Goal: Check status: Check status

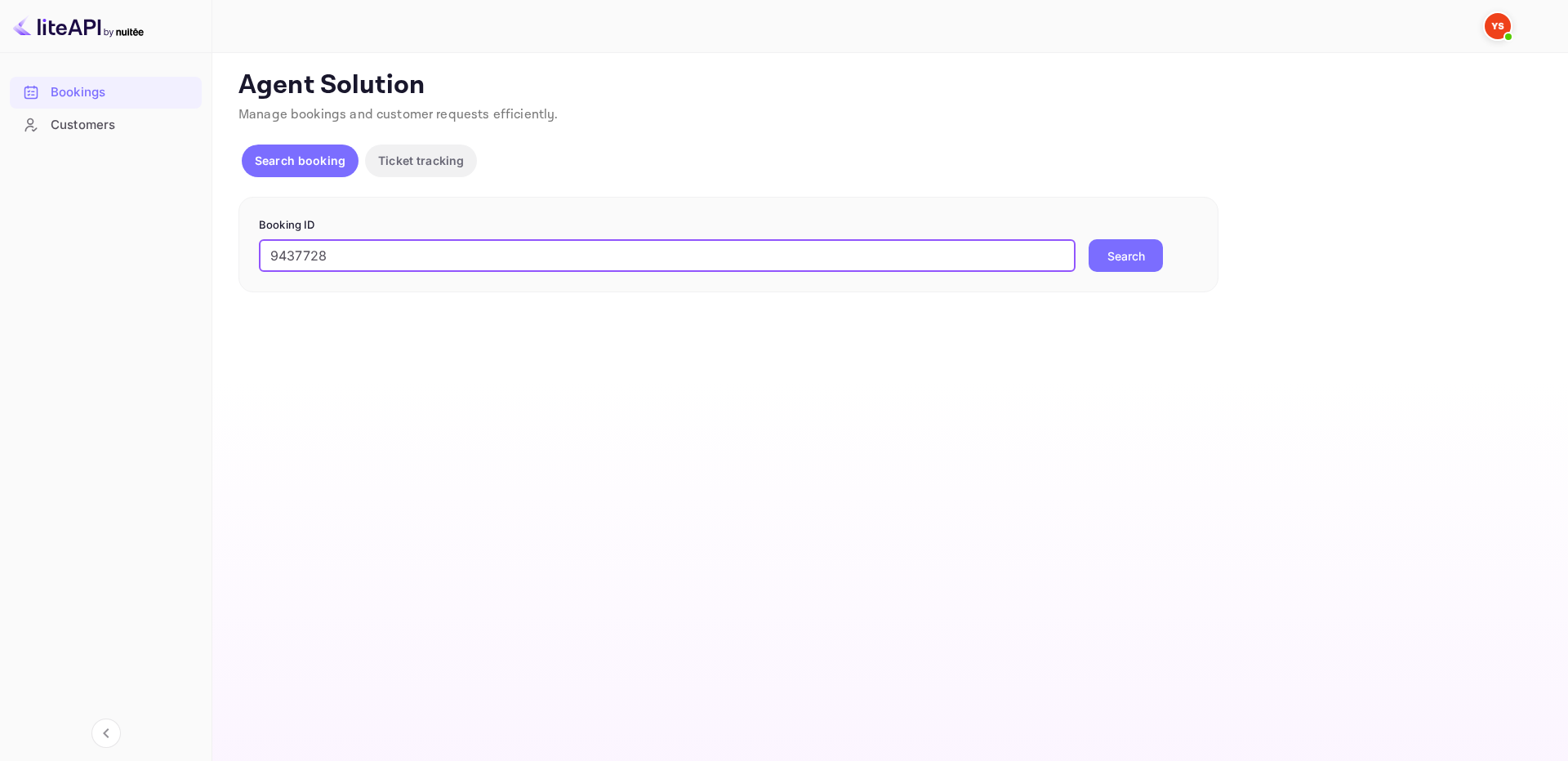
click at [1117, 257] on button "Search" at bounding box center [1125, 256] width 74 height 32
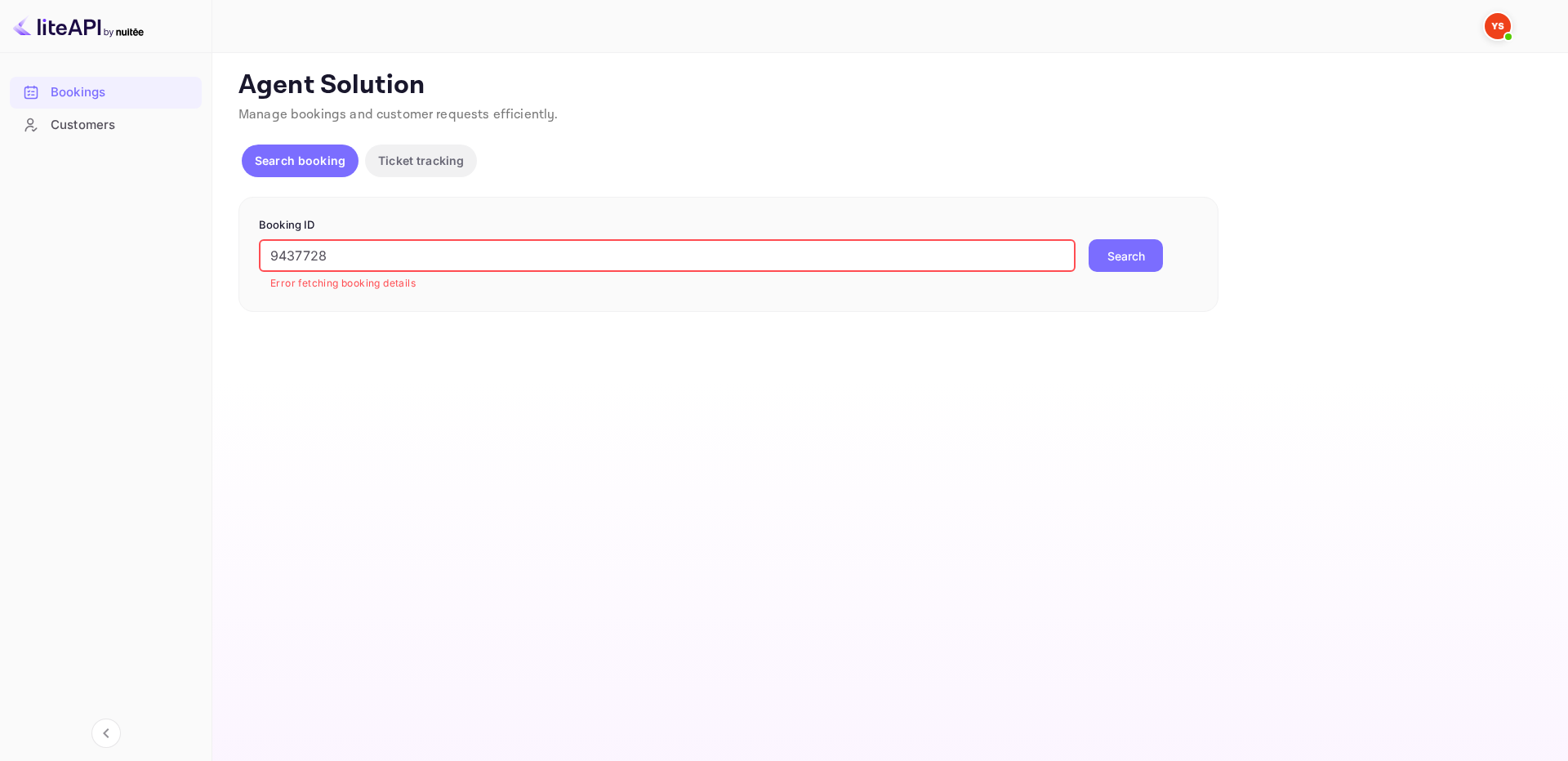
drag, startPoint x: 276, startPoint y: 252, endPoint x: 194, endPoint y: 259, distance: 82.3
click at [194, 259] on div "Bookings Customers Now you can check your travel website directly from the link…" at bounding box center [784, 380] width 1568 height 761
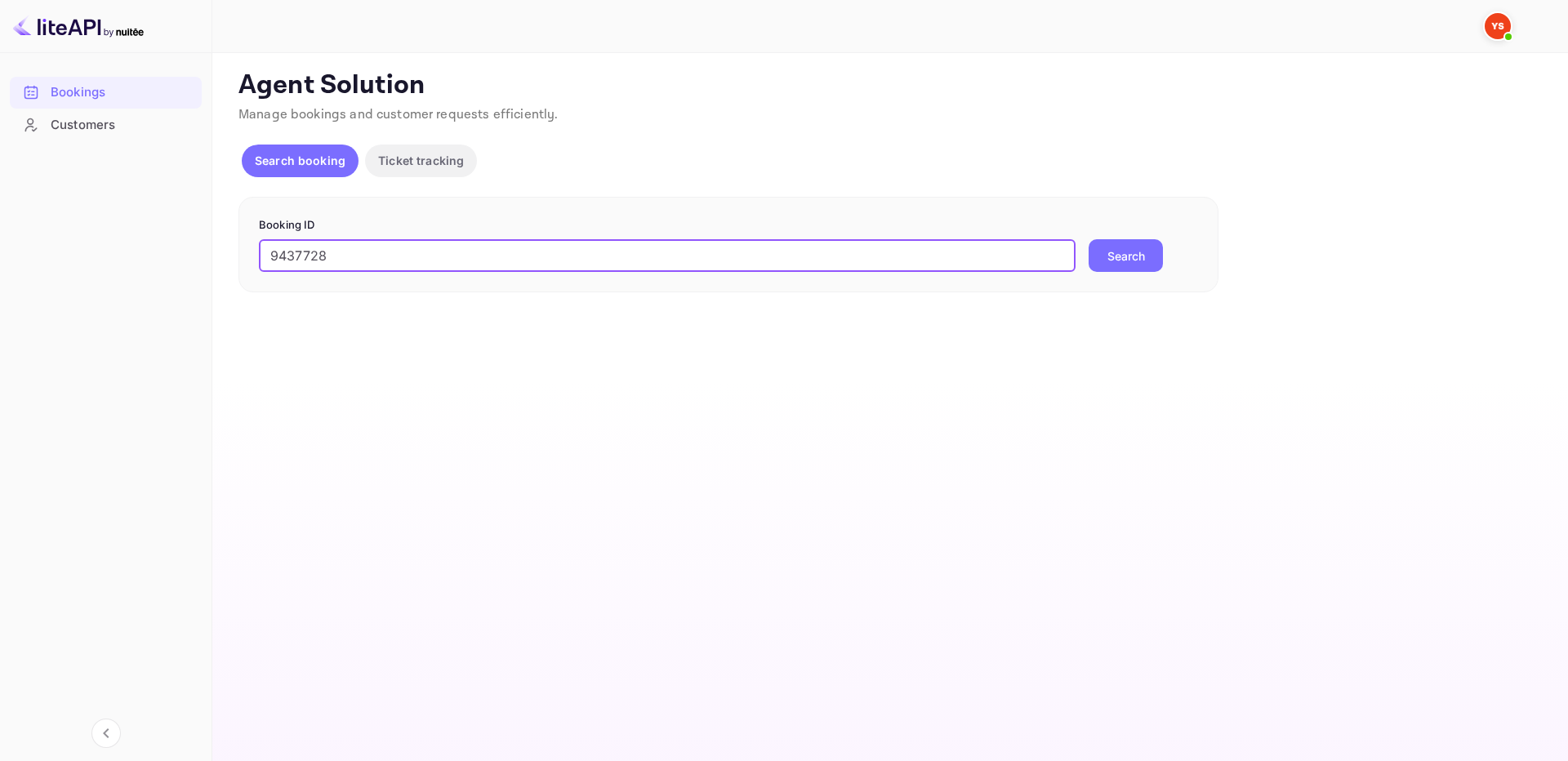
type input "9437728"
click at [1088, 239] on button "Search" at bounding box center [1125, 256] width 74 height 32
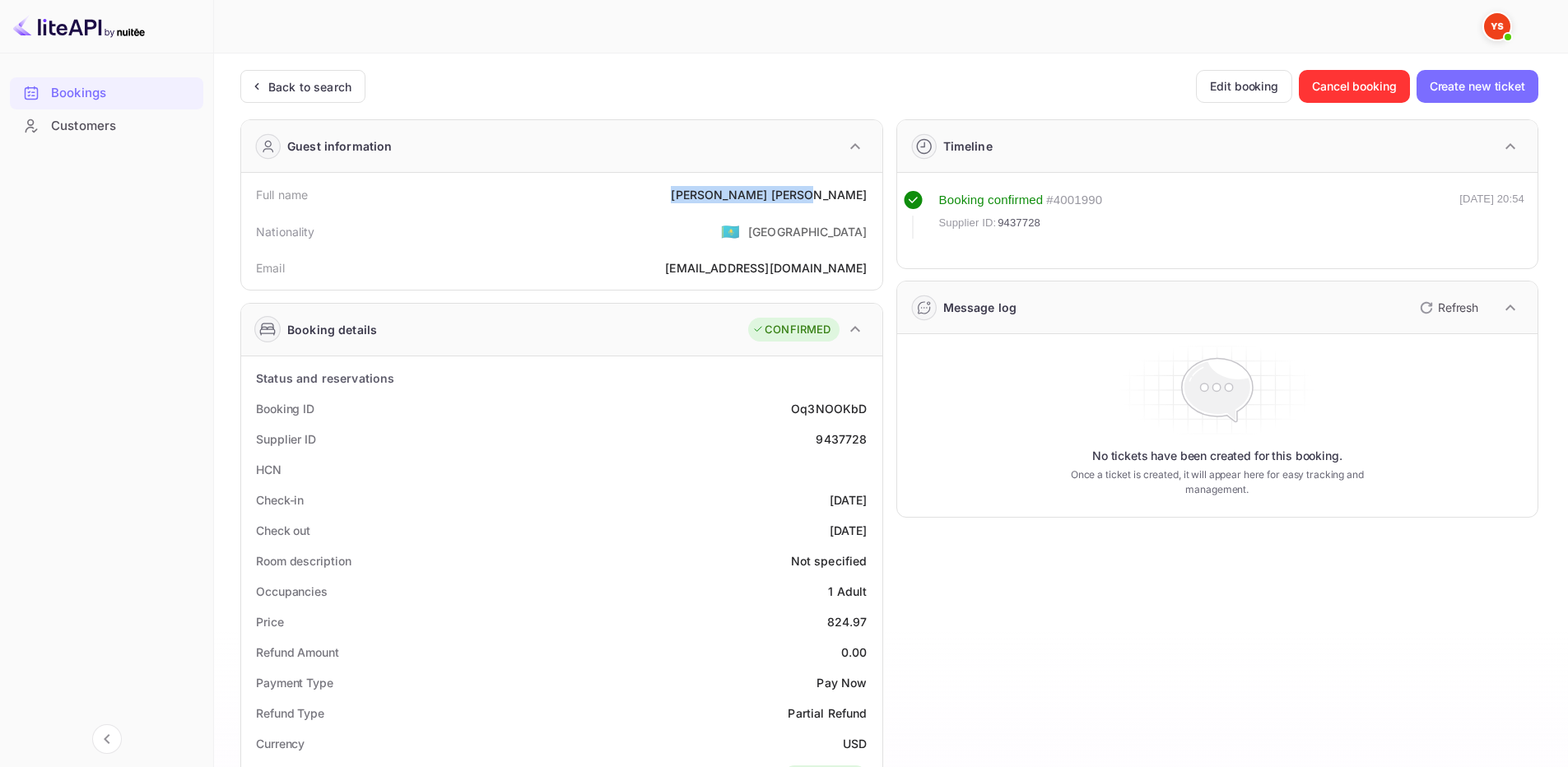
drag, startPoint x: 766, startPoint y: 195, endPoint x: 881, endPoint y: 197, distance: 115.0
click at [881, 197] on div "Full name Lyudmila Guseva Nationality 🇰🇿 Kazakhstan Email milaguseva888@gmail.c…" at bounding box center [562, 231] width 641 height 116
copy div "Lyudmila Guseva"
drag, startPoint x: 827, startPoint y: 619, endPoint x: 872, endPoint y: 617, distance: 45.0
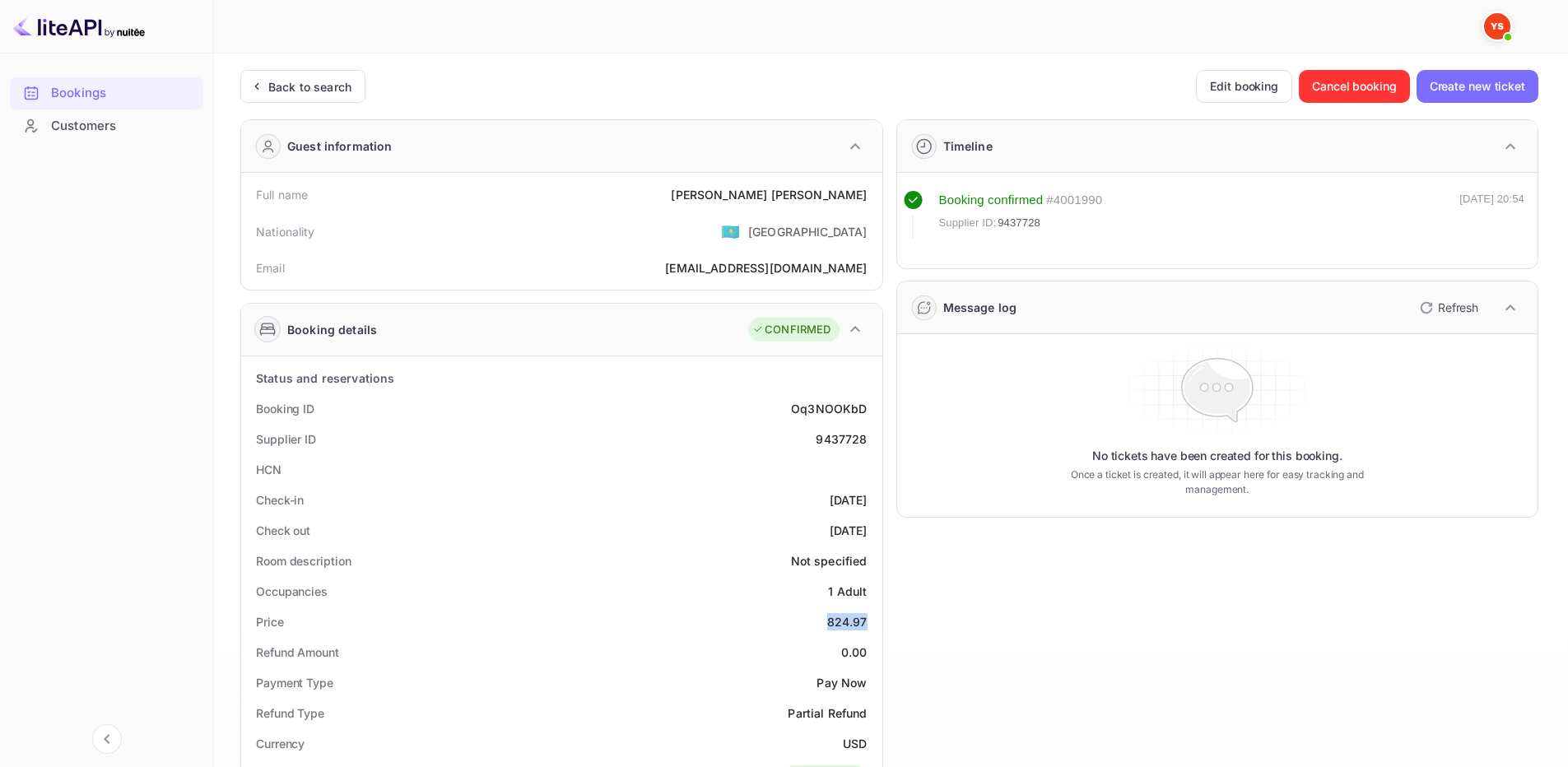
copy div "824.97"
drag, startPoint x: 768, startPoint y: 193, endPoint x: 764, endPoint y: 127, distance: 66.1
click at [872, 197] on div "Full name Lyudmila Guseva" at bounding box center [562, 195] width 628 height 31
copy div "Lyudmila Guseva"
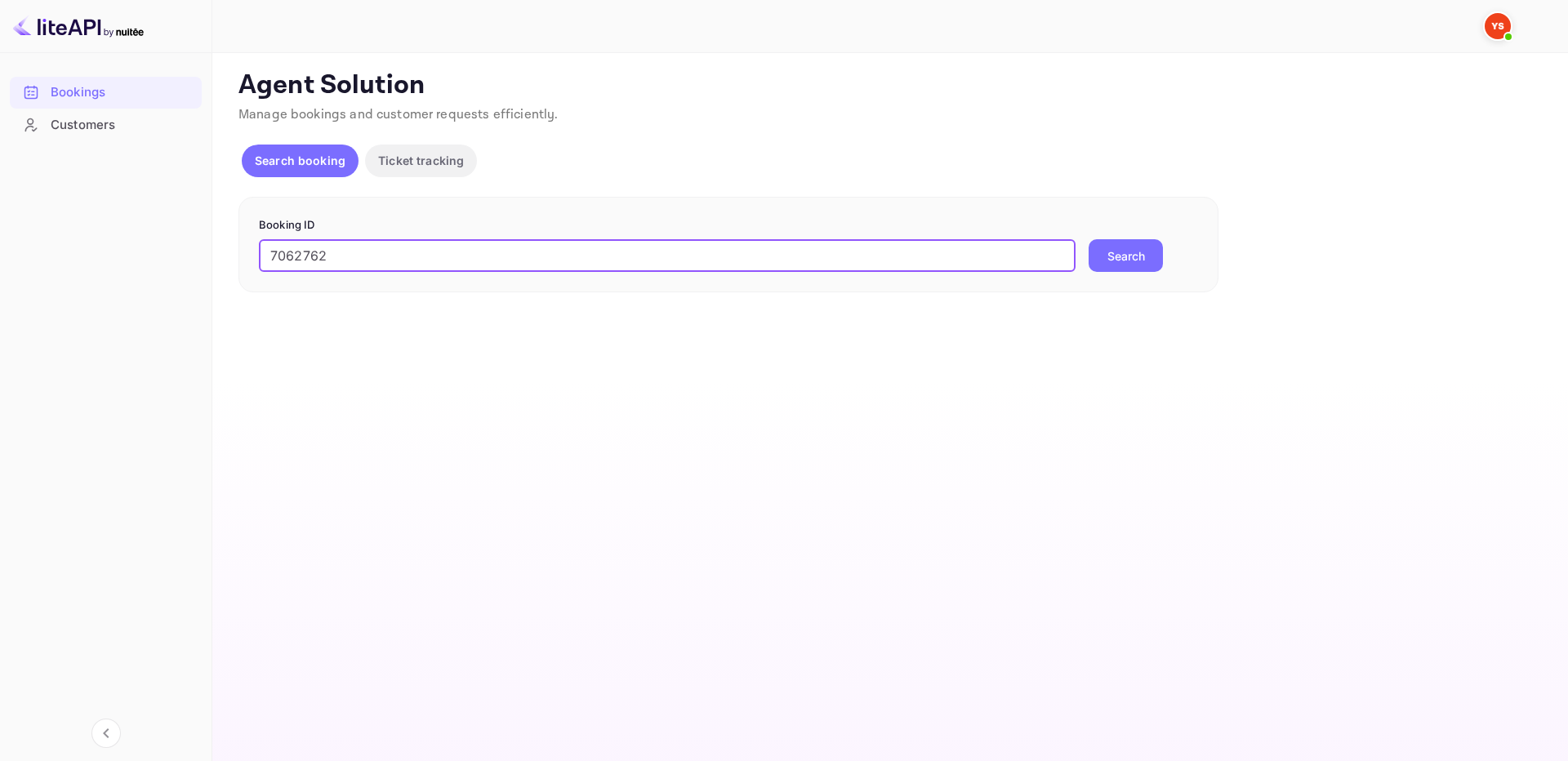
type input "7062762"
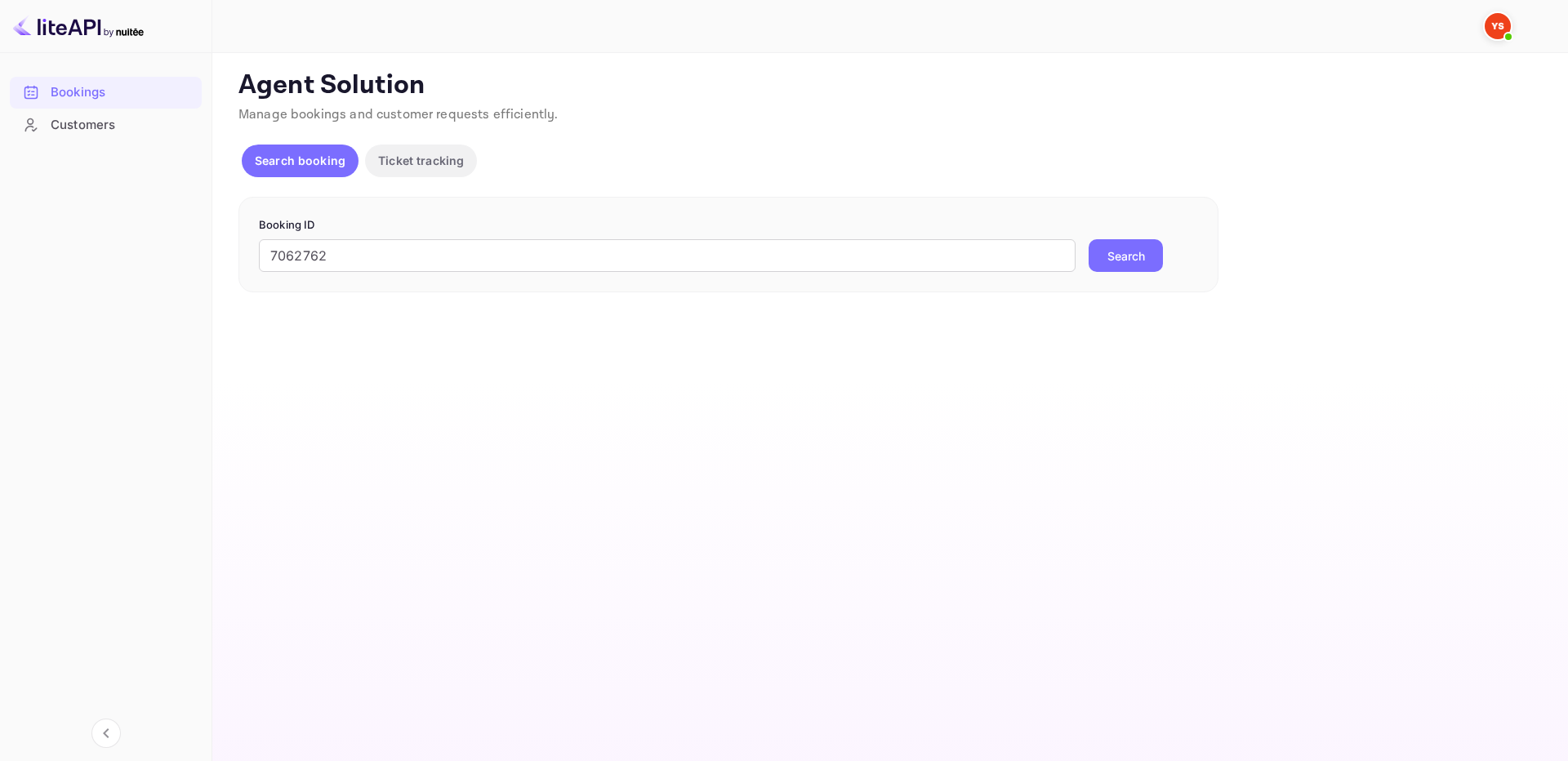
click at [1130, 266] on button "Search" at bounding box center [1125, 256] width 74 height 32
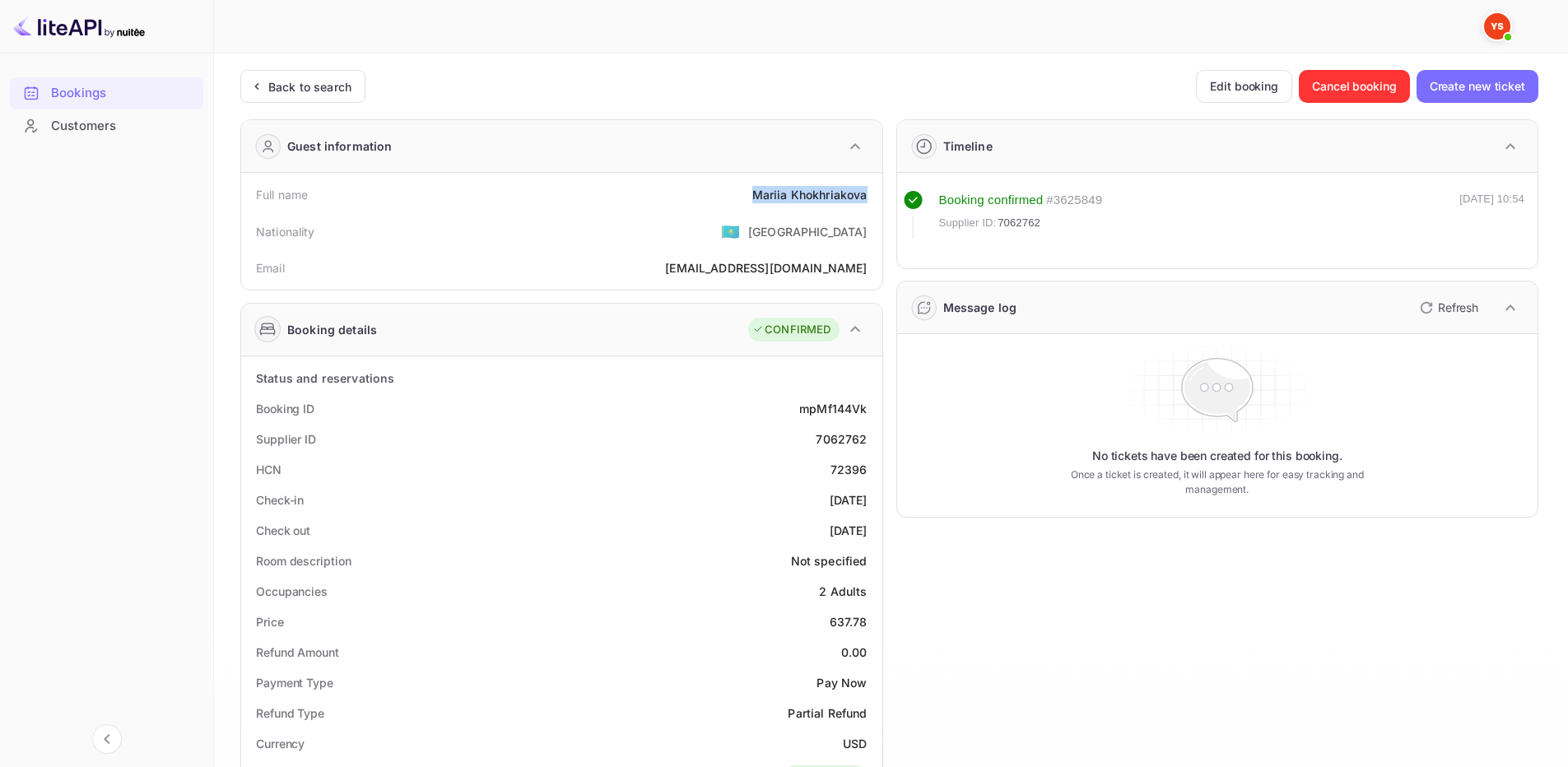
drag, startPoint x: 755, startPoint y: 194, endPoint x: 868, endPoint y: 199, distance: 113.1
click at [868, 199] on div "Full name [PERSON_NAME]" at bounding box center [562, 195] width 628 height 31
copy div "[PERSON_NAME]"
drag, startPoint x: 830, startPoint y: 627, endPoint x: 872, endPoint y: 622, distance: 42.3
click at [872, 622] on div "Price 637.78" at bounding box center [562, 621] width 628 height 31
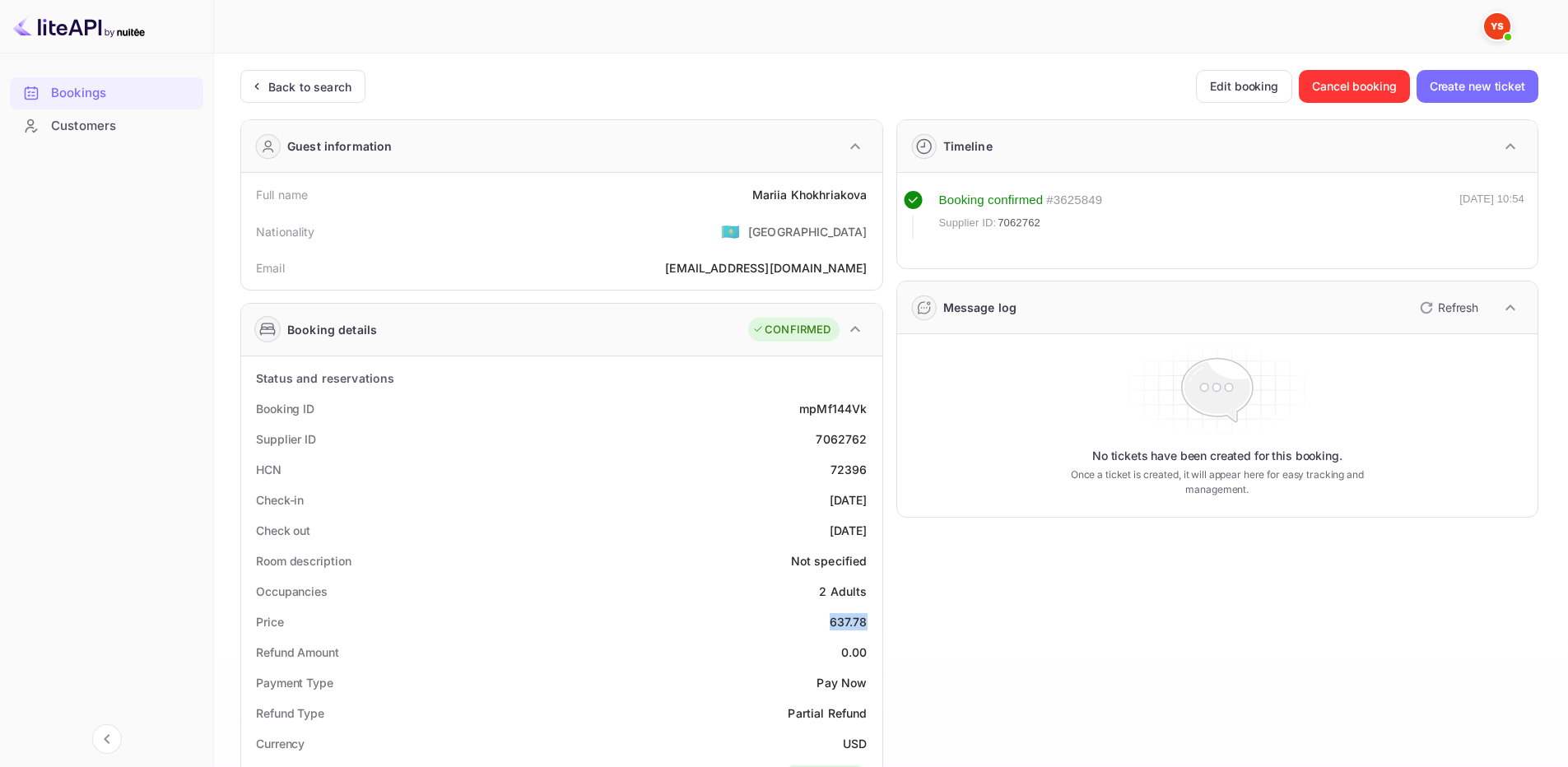
copy div "637.78"
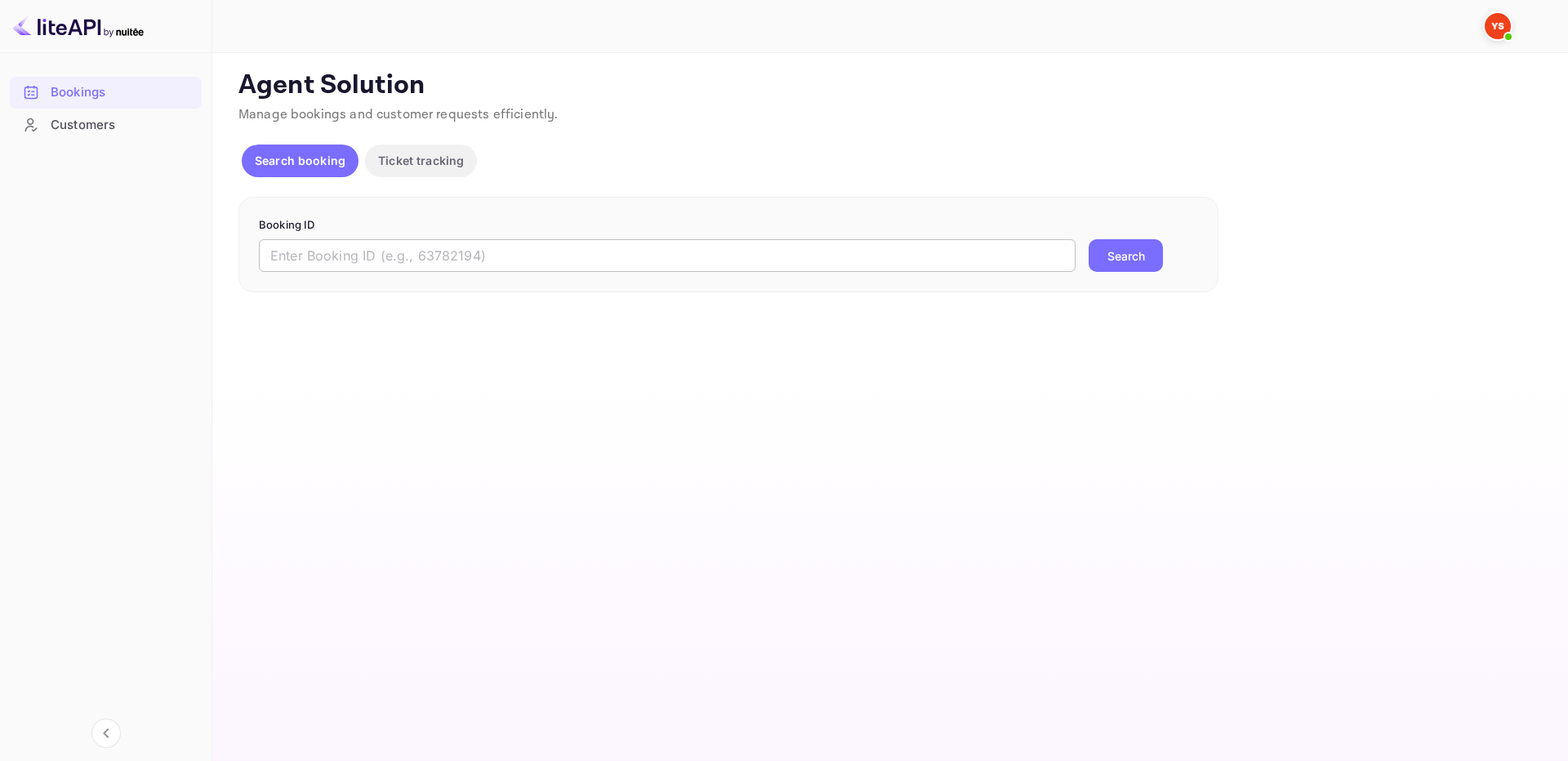
click at [843, 255] on input "text" at bounding box center [667, 256] width 816 height 32
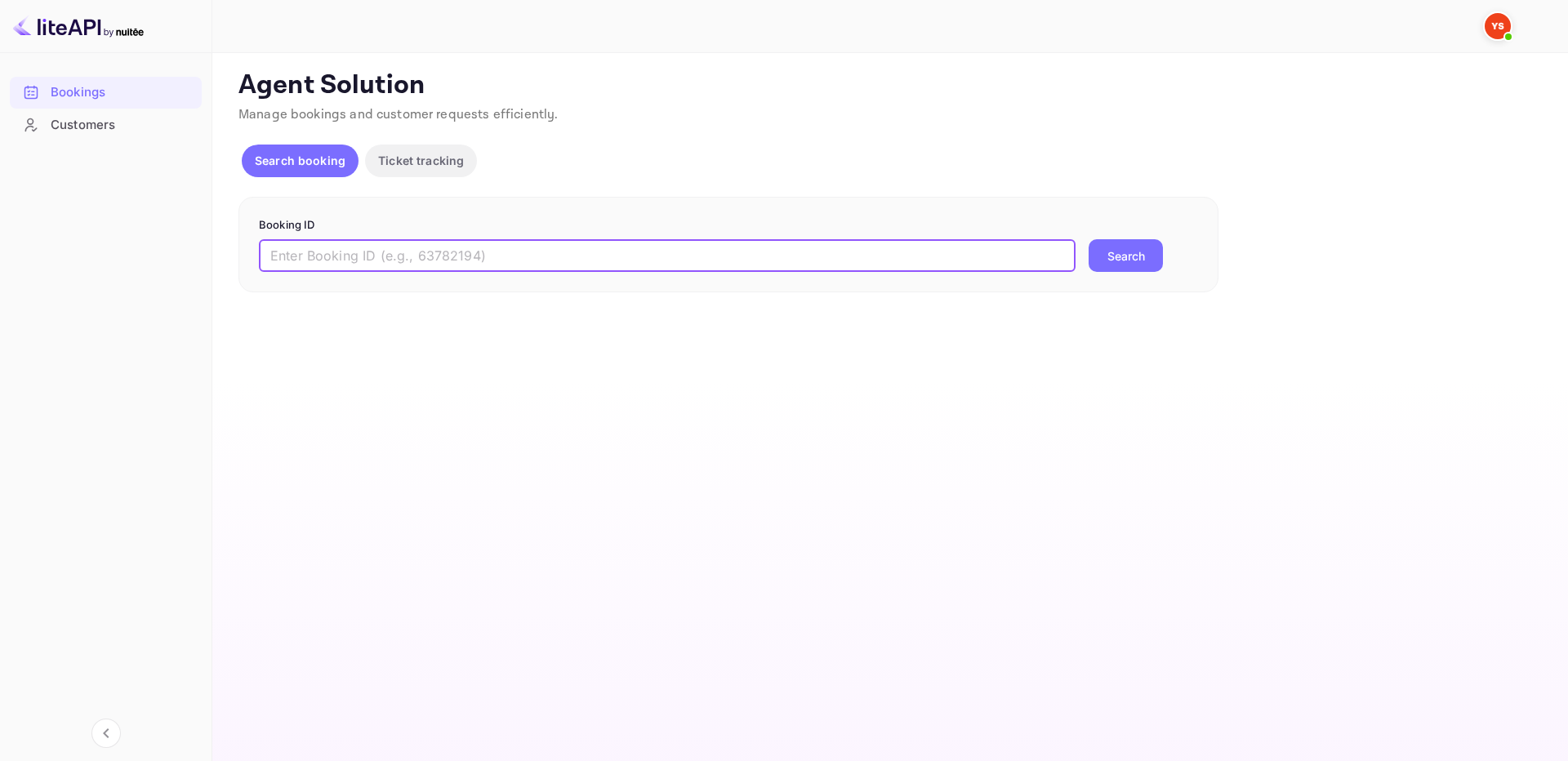
paste input "9439766"
type input "9439766"
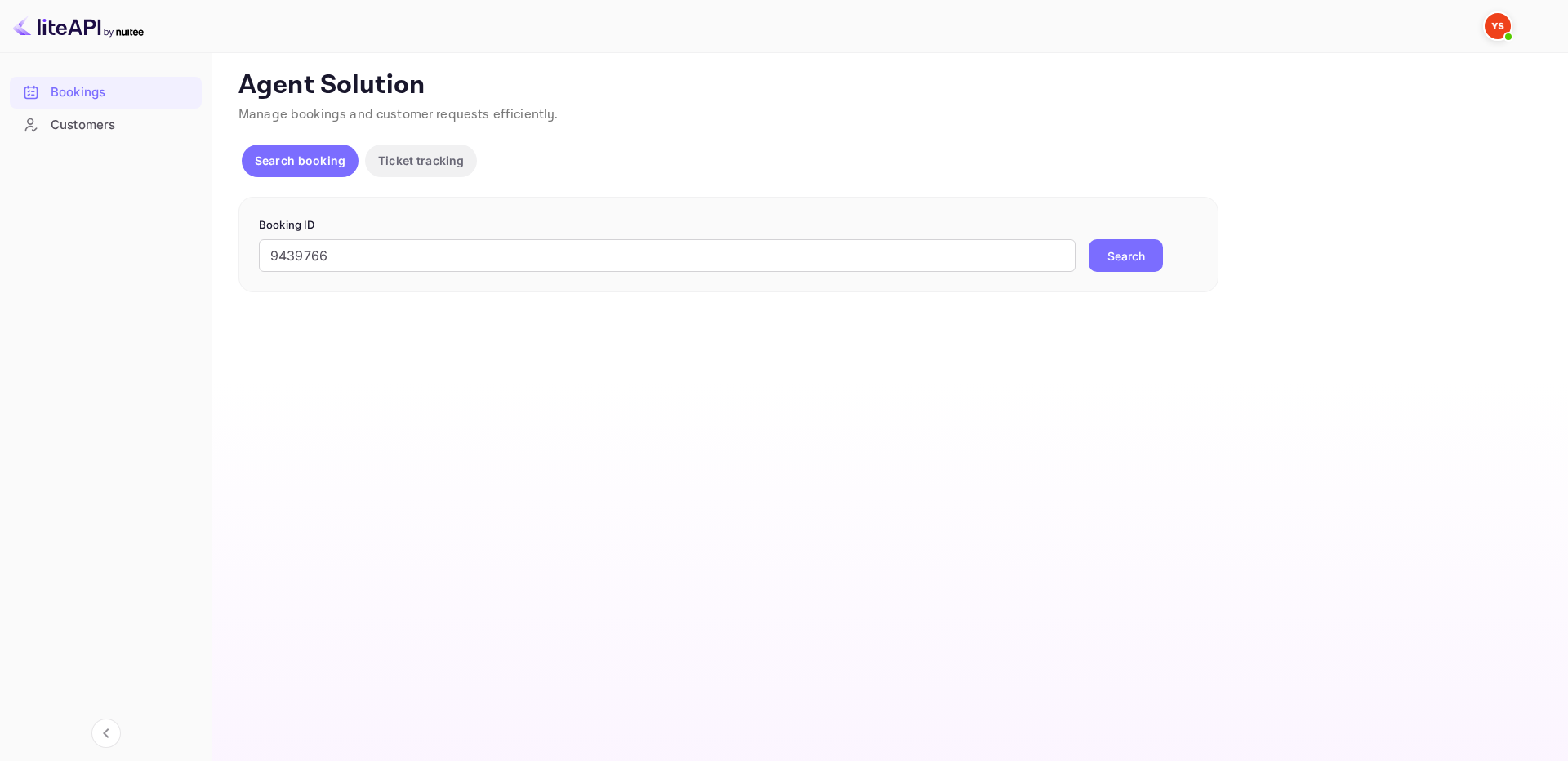
drag, startPoint x: 1123, startPoint y: 251, endPoint x: 1080, endPoint y: 224, distance: 50.8
click at [1123, 251] on button "Search" at bounding box center [1125, 256] width 74 height 32
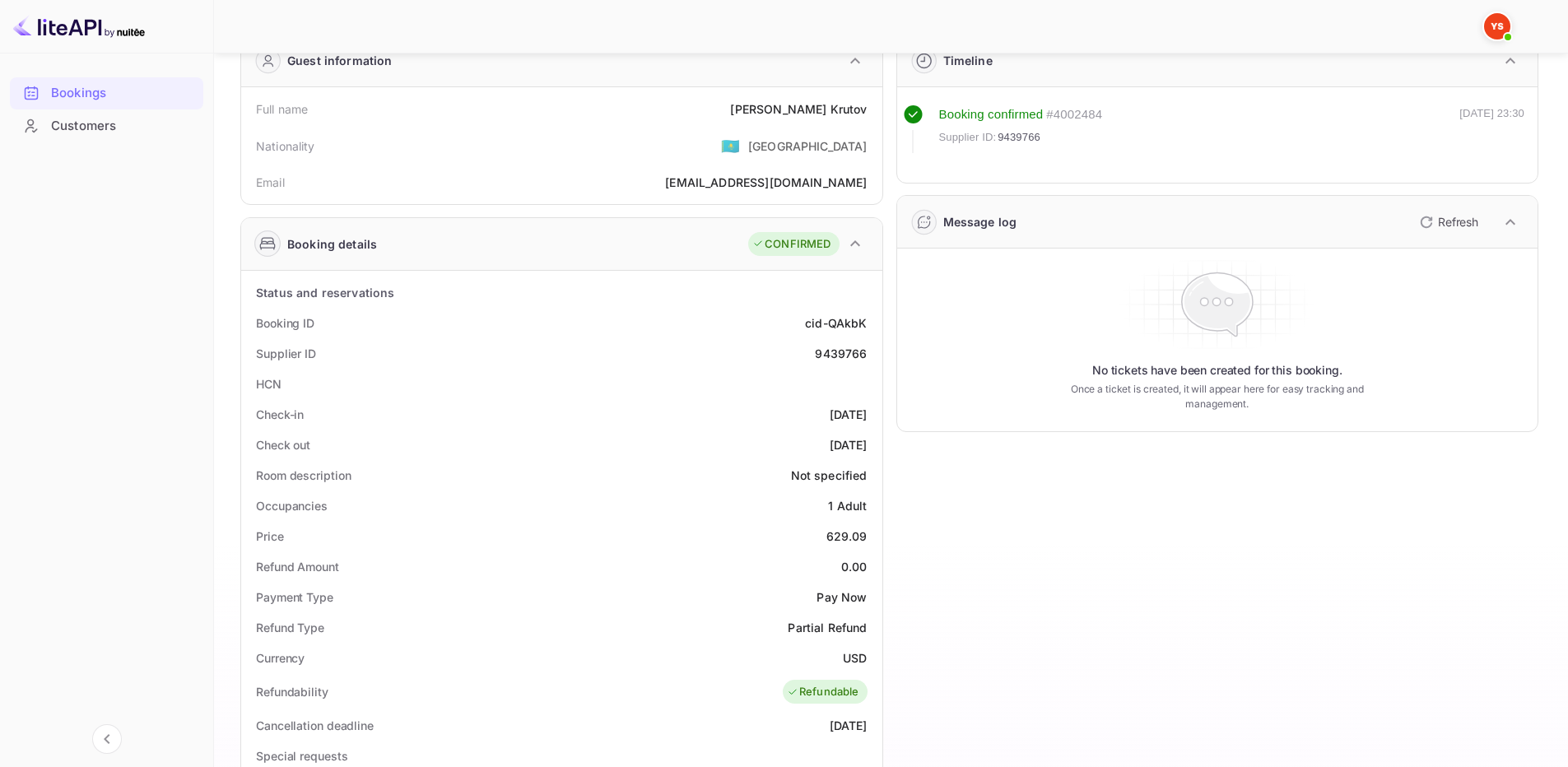
scroll to position [82, 0]
drag, startPoint x: 766, startPoint y: 111, endPoint x: 875, endPoint y: 125, distance: 109.9
click at [875, 125] on div "Full name Aleksandr Krutov" at bounding box center [562, 113] width 628 height 31
copy div "Aleksandr Krutov"
click at [826, 542] on div "Price 629.09" at bounding box center [562, 539] width 628 height 31
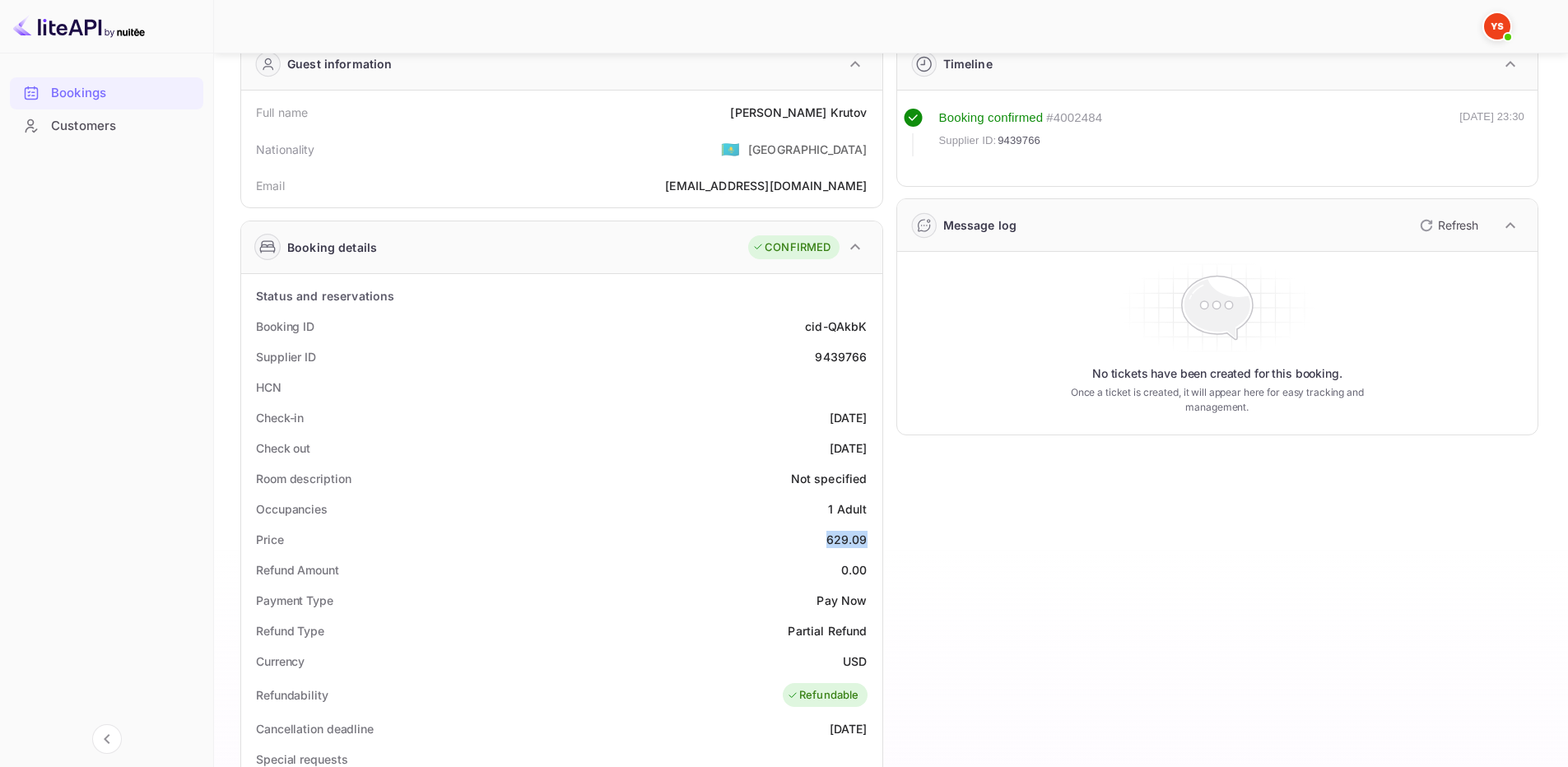
drag, startPoint x: 827, startPoint y: 541, endPoint x: 870, endPoint y: 542, distance: 43.0
click at [870, 542] on div "Price 629.09" at bounding box center [562, 539] width 628 height 31
copy div "629.09"
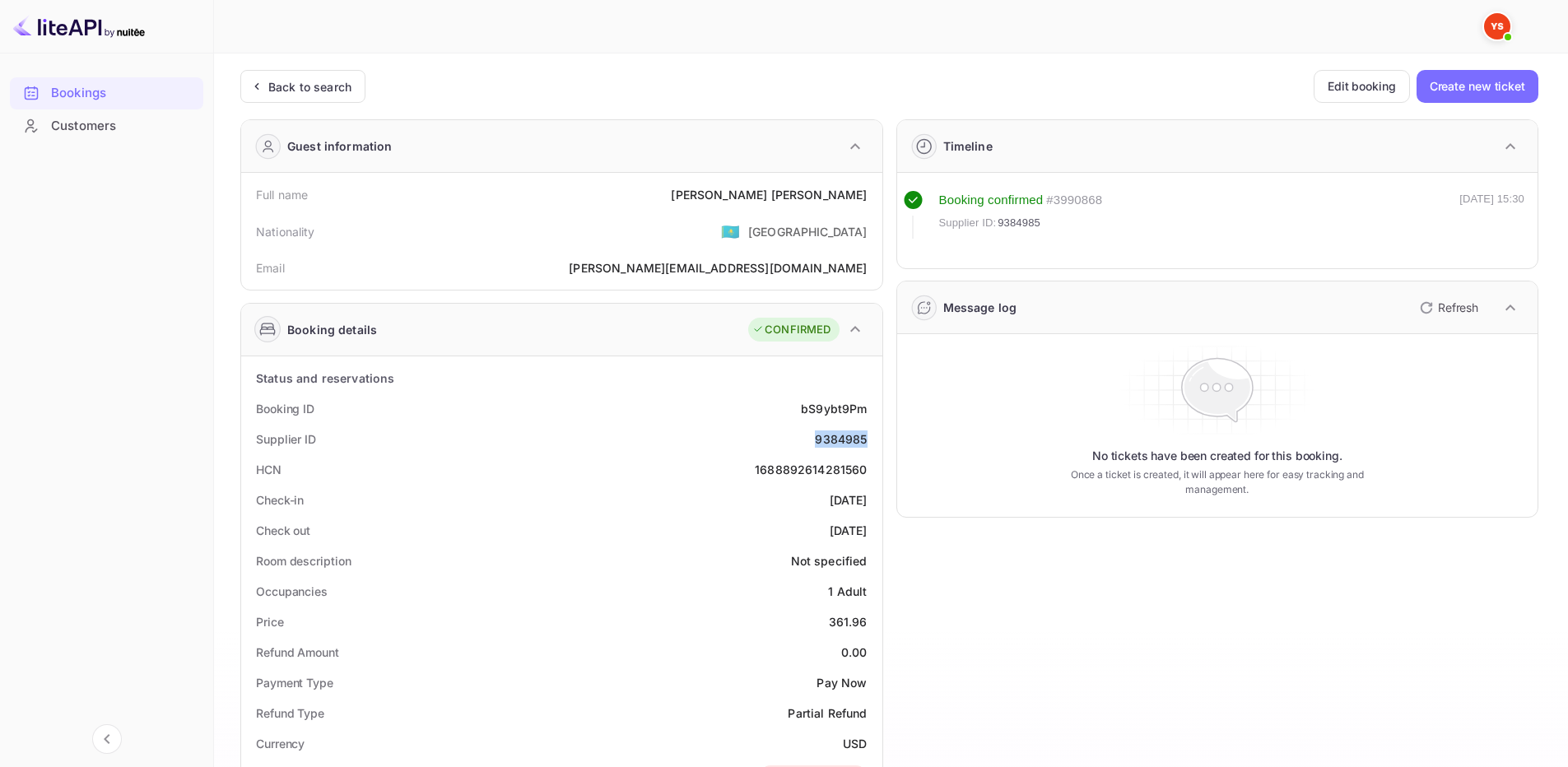
drag, startPoint x: 812, startPoint y: 440, endPoint x: 872, endPoint y: 442, distance: 60.0
click at [872, 442] on div "Supplier ID 9384985" at bounding box center [562, 439] width 628 height 31
copy div "9384985"
drag, startPoint x: 735, startPoint y: 194, endPoint x: 865, endPoint y: 194, distance: 130.0
click at [865, 194] on div "Full name [PERSON_NAME]" at bounding box center [562, 195] width 628 height 31
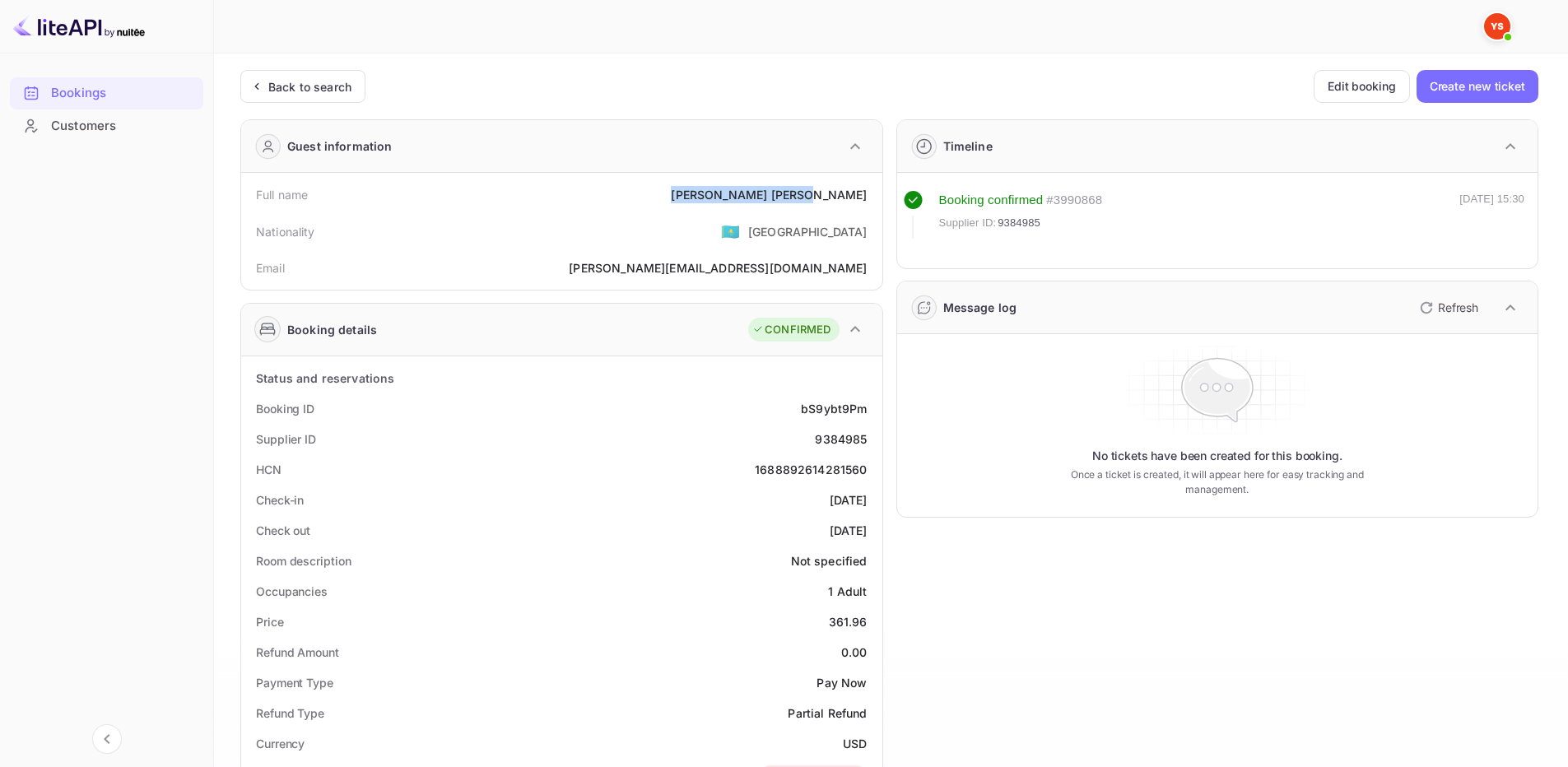
copy div "[PERSON_NAME]"
drag, startPoint x: 826, startPoint y: 624, endPoint x: 881, endPoint y: 624, distance: 55.0
copy div "361.96"
